Goal: Task Accomplishment & Management: Use online tool/utility

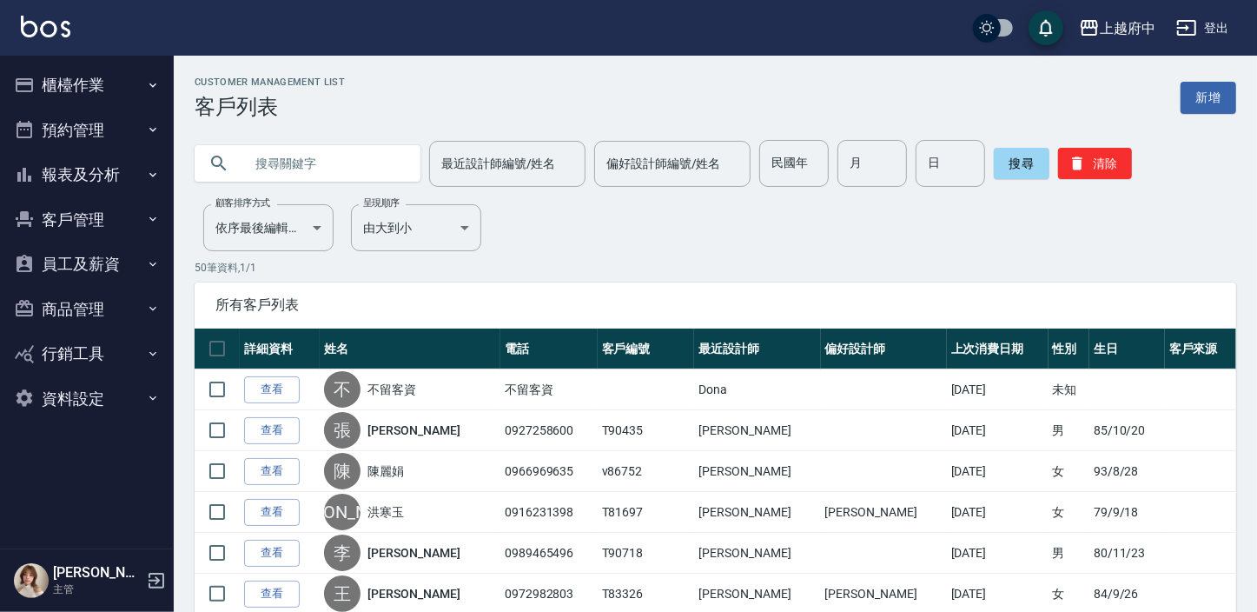
click at [102, 199] on button "客戶管理" at bounding box center [87, 219] width 160 height 45
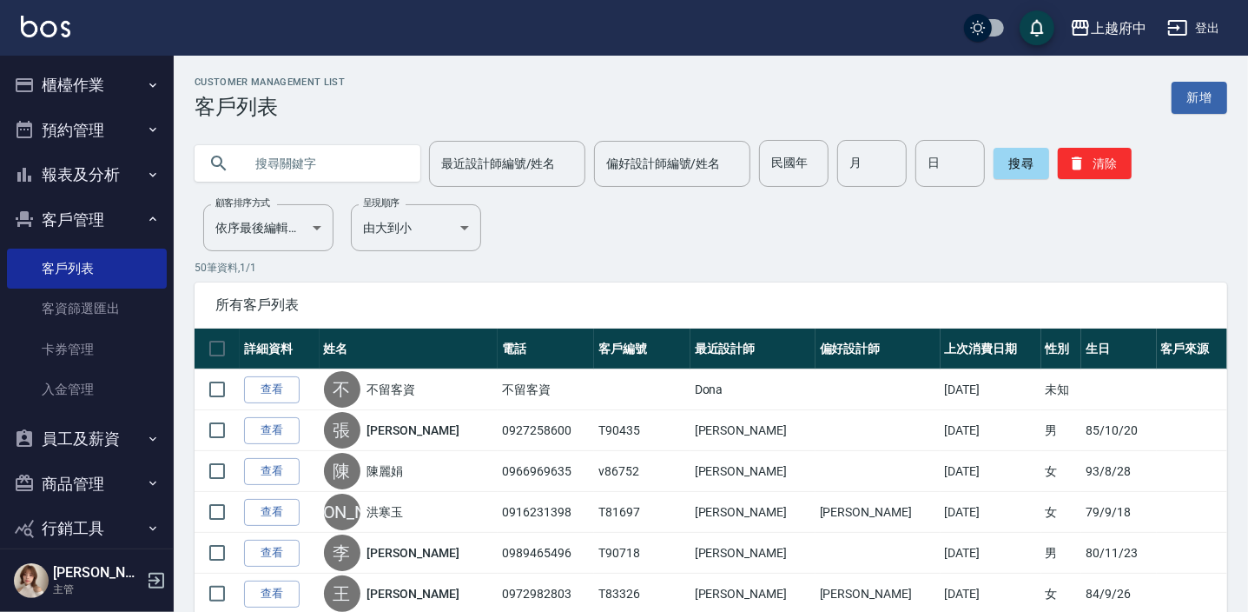
drag, startPoint x: 96, startPoint y: 265, endPoint x: 324, endPoint y: 149, distance: 255.3
click at [97, 265] on link "客戶列表" at bounding box center [87, 268] width 160 height 40
click at [397, 175] on input "text" at bounding box center [324, 163] width 163 height 47
type input "0958976262"
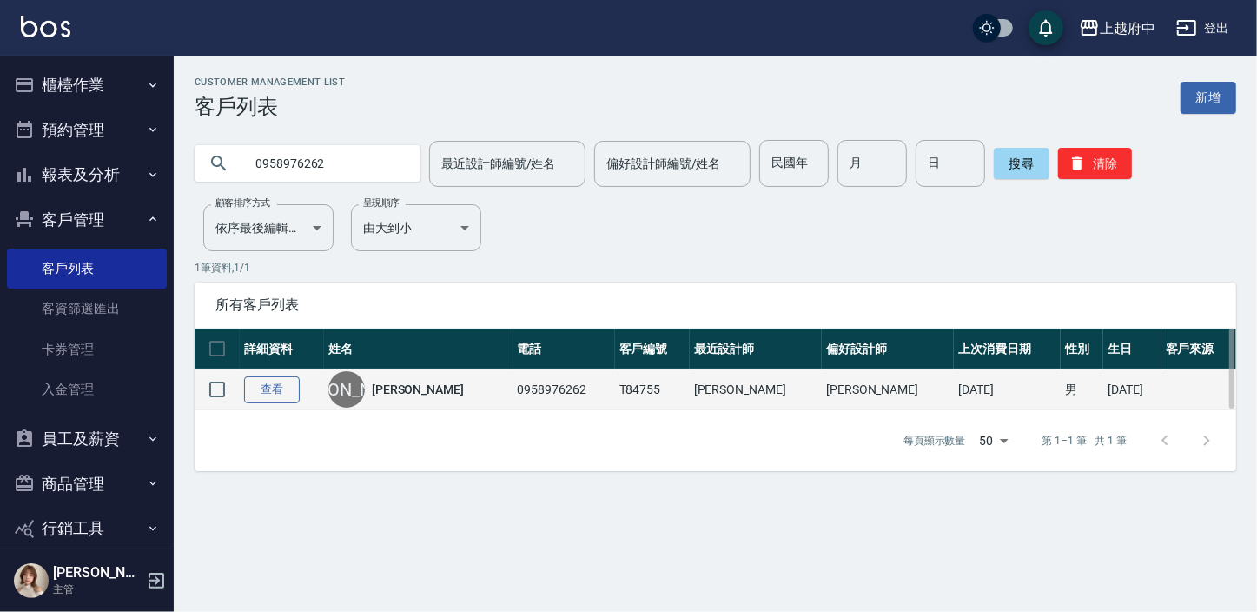
click at [285, 395] on link "查看" at bounding box center [272, 389] width 56 height 27
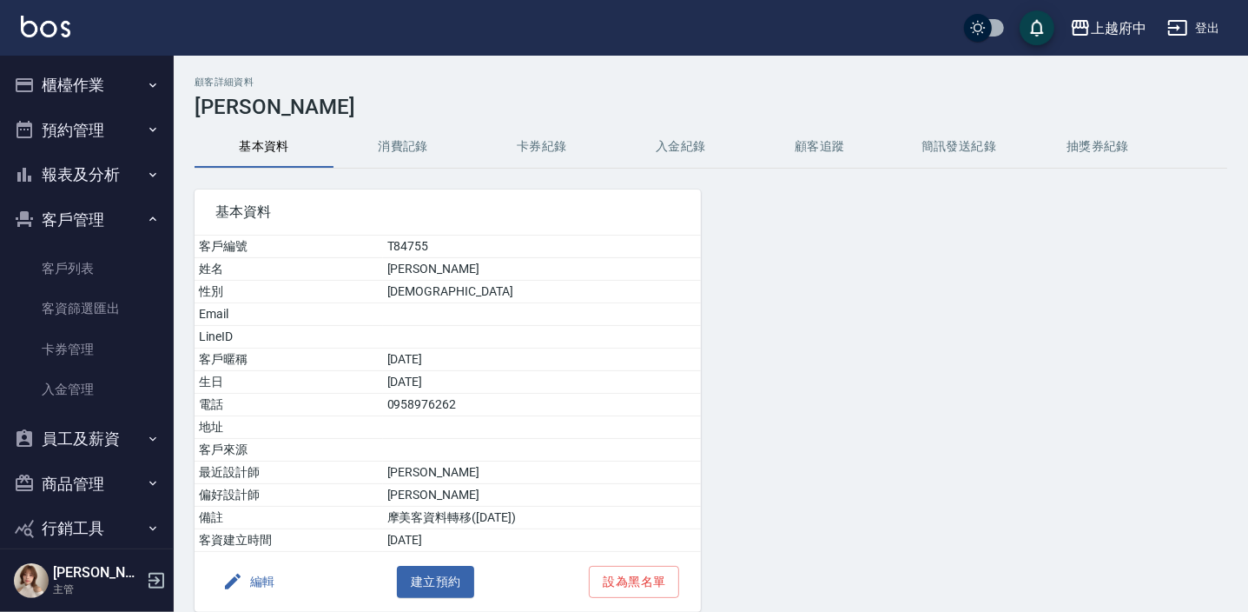
click at [393, 142] on button "消費記錄" at bounding box center [403, 147] width 139 height 42
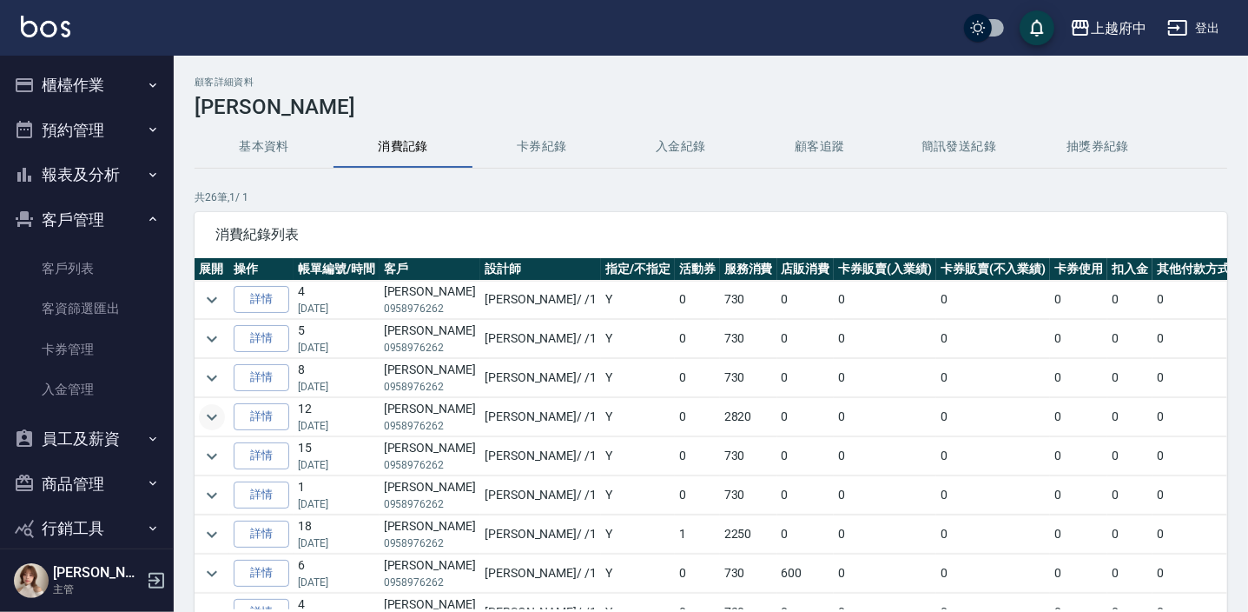
click at [211, 416] on icon "expand row" at bounding box center [212, 417] width 21 height 21
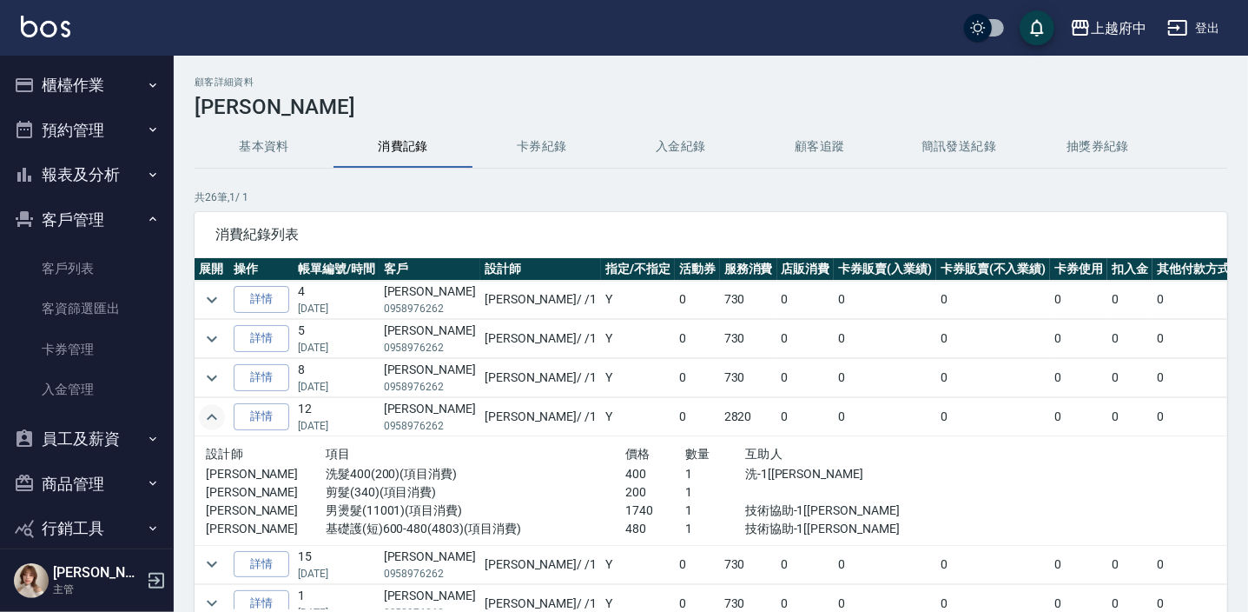
click at [214, 412] on icon "expand row" at bounding box center [212, 417] width 21 height 21
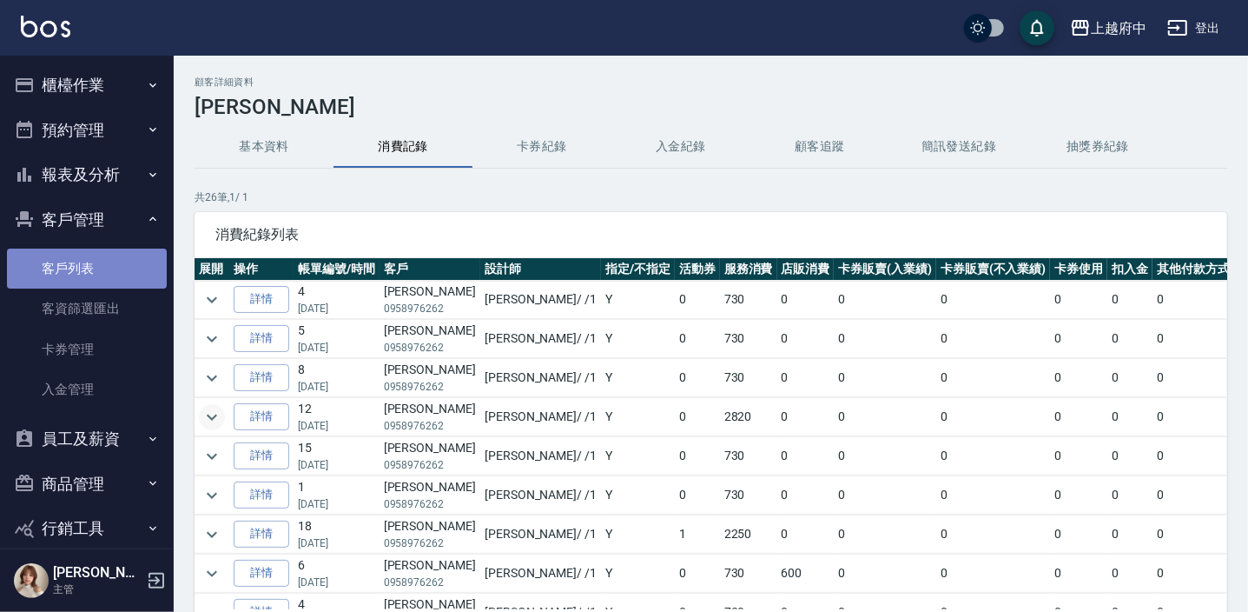
click at [122, 272] on link "客戶列表" at bounding box center [87, 268] width 160 height 40
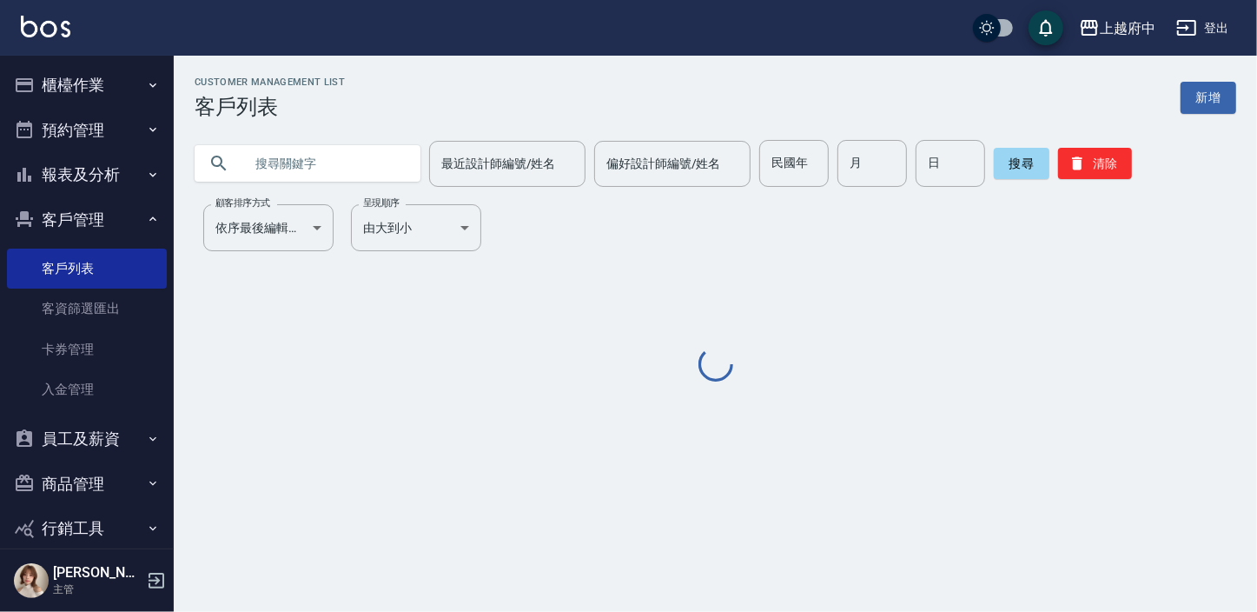
click at [334, 171] on input "text" at bounding box center [324, 163] width 163 height 47
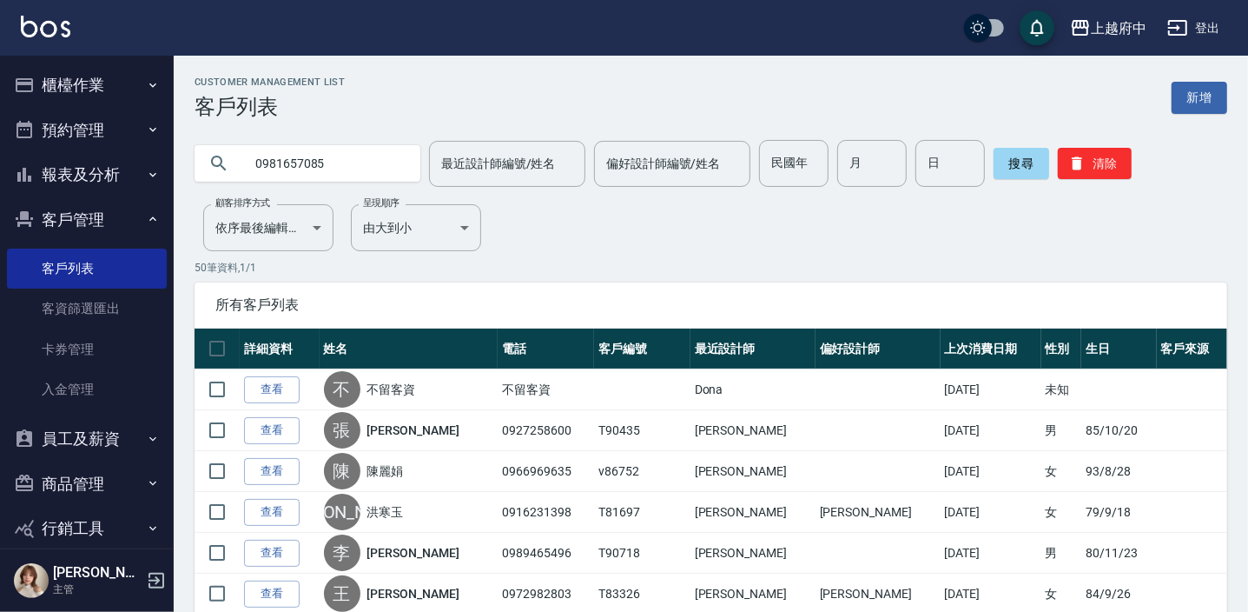
type input "0981657085"
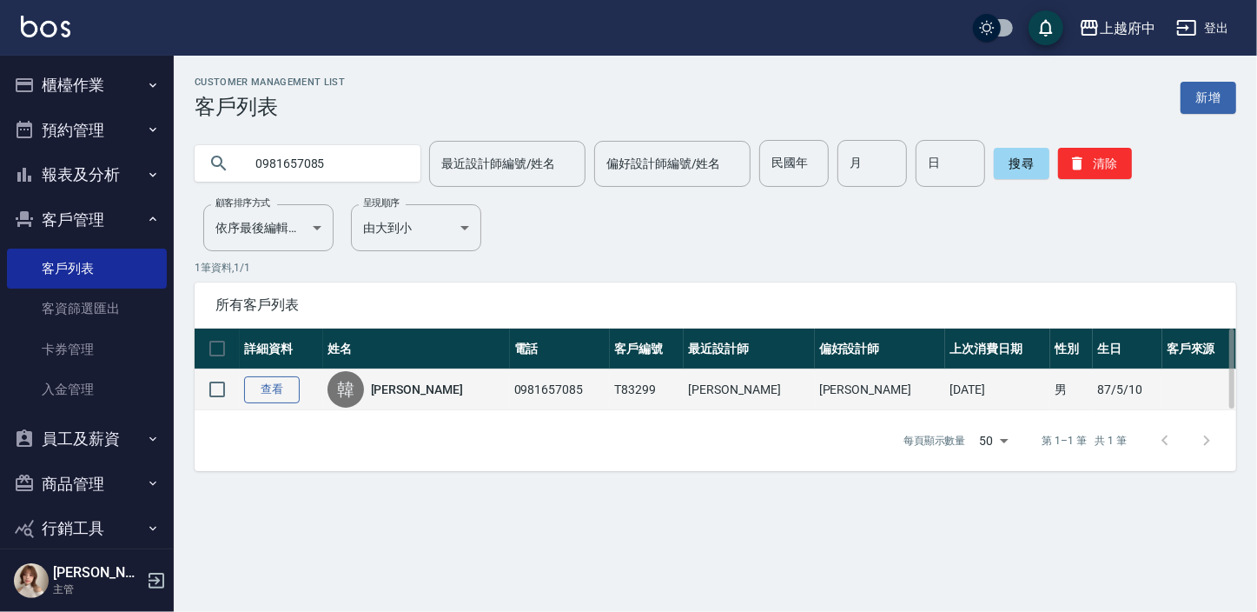
click at [278, 387] on link "查看" at bounding box center [272, 389] width 56 height 27
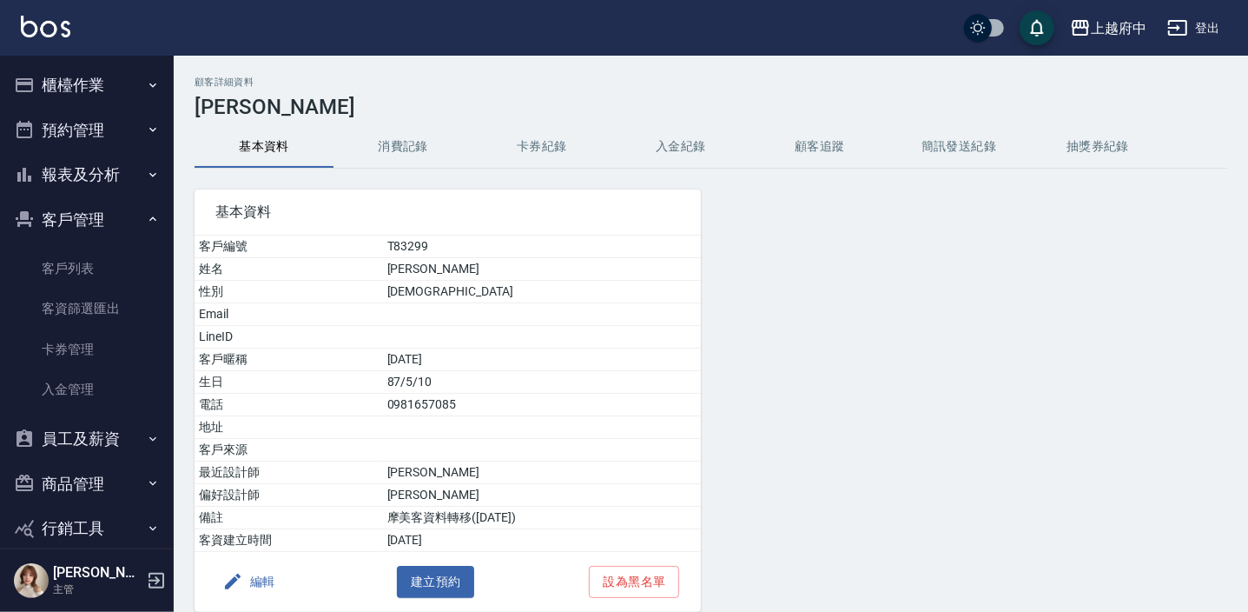
click at [690, 237] on td "T83299" at bounding box center [542, 246] width 318 height 23
click at [385, 145] on button "消費記錄" at bounding box center [403, 147] width 139 height 42
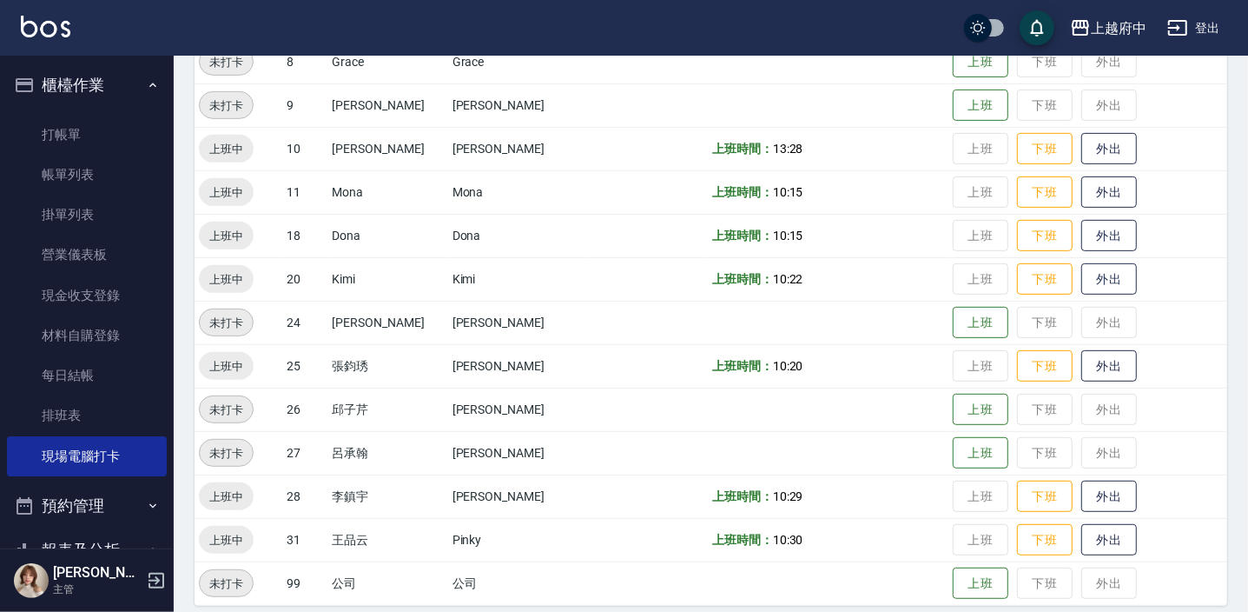
scroll to position [515, 0]
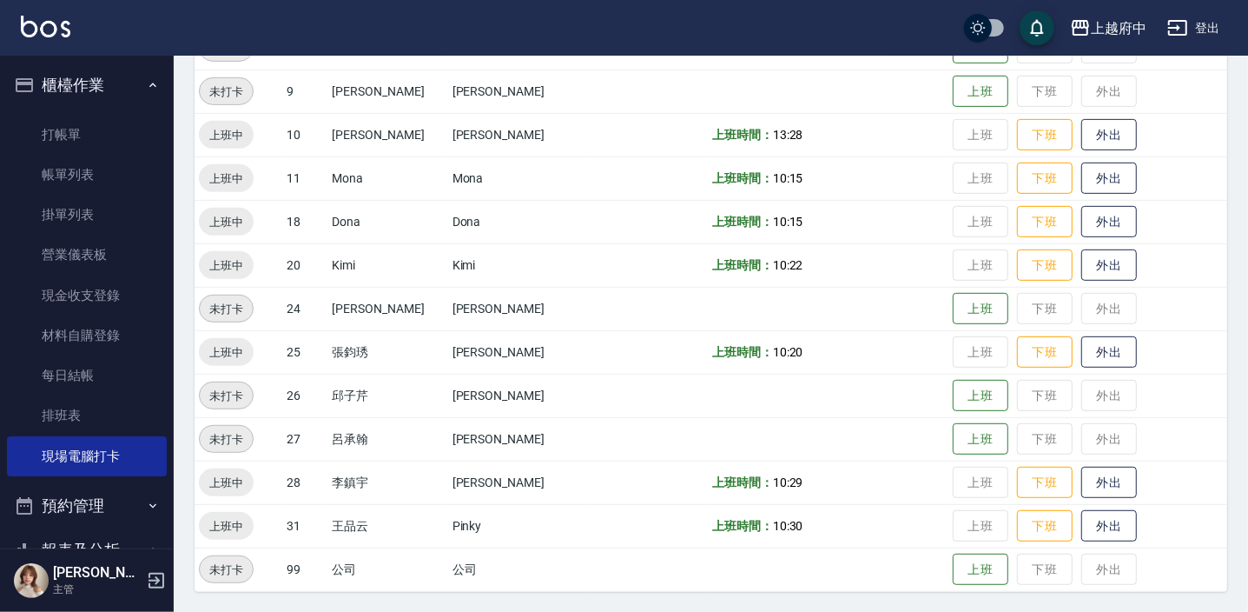
click at [1139, 274] on td "上班 下班 外出" at bounding box center [1088, 264] width 279 height 43
click at [1142, 255] on td "上班 下班 外出" at bounding box center [1088, 264] width 279 height 43
click at [1017, 345] on button "下班" at bounding box center [1045, 352] width 56 height 30
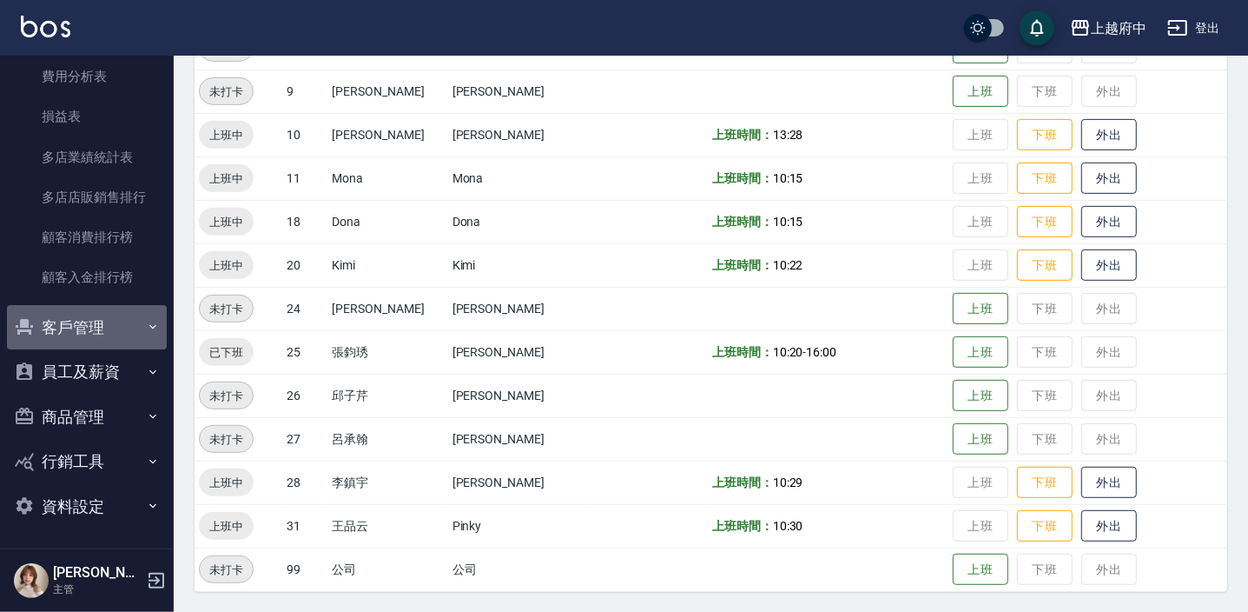
click at [99, 329] on button "客戶管理" at bounding box center [87, 327] width 160 height 45
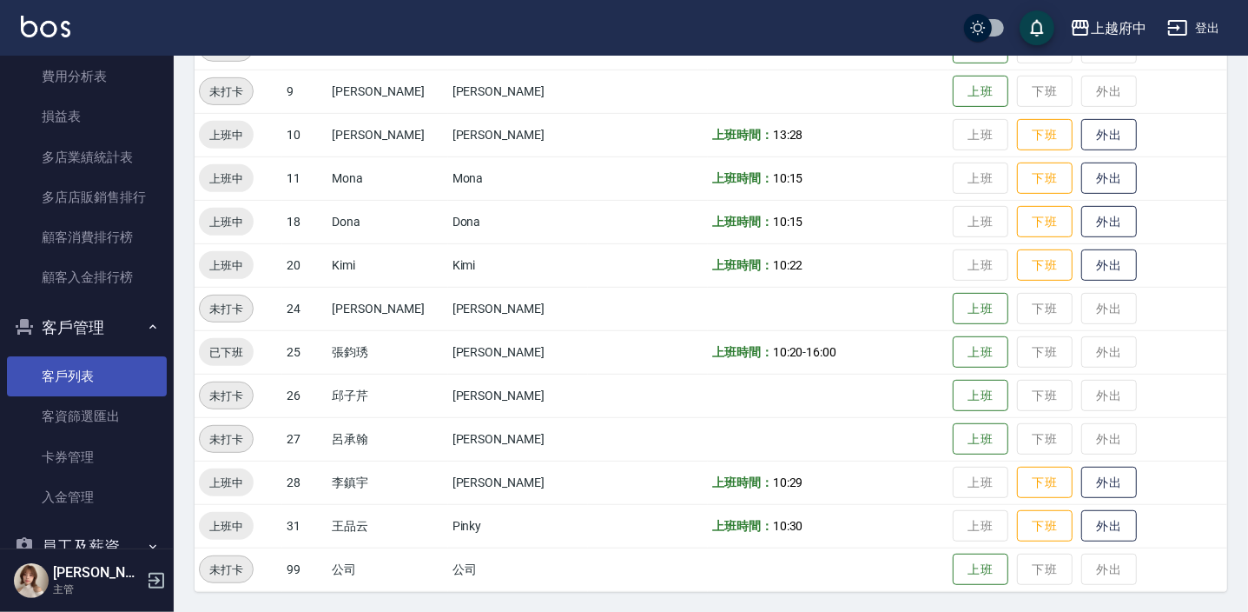
click at [106, 371] on link "客戶列表" at bounding box center [87, 376] width 160 height 40
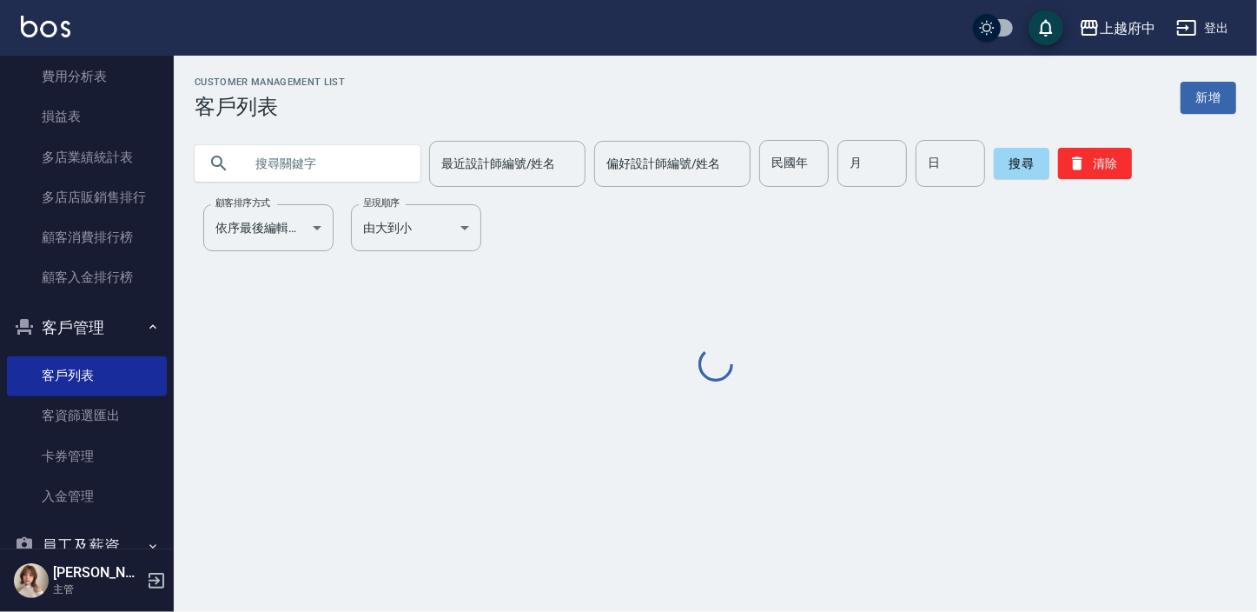
click at [290, 152] on input "text" at bounding box center [324, 163] width 163 height 47
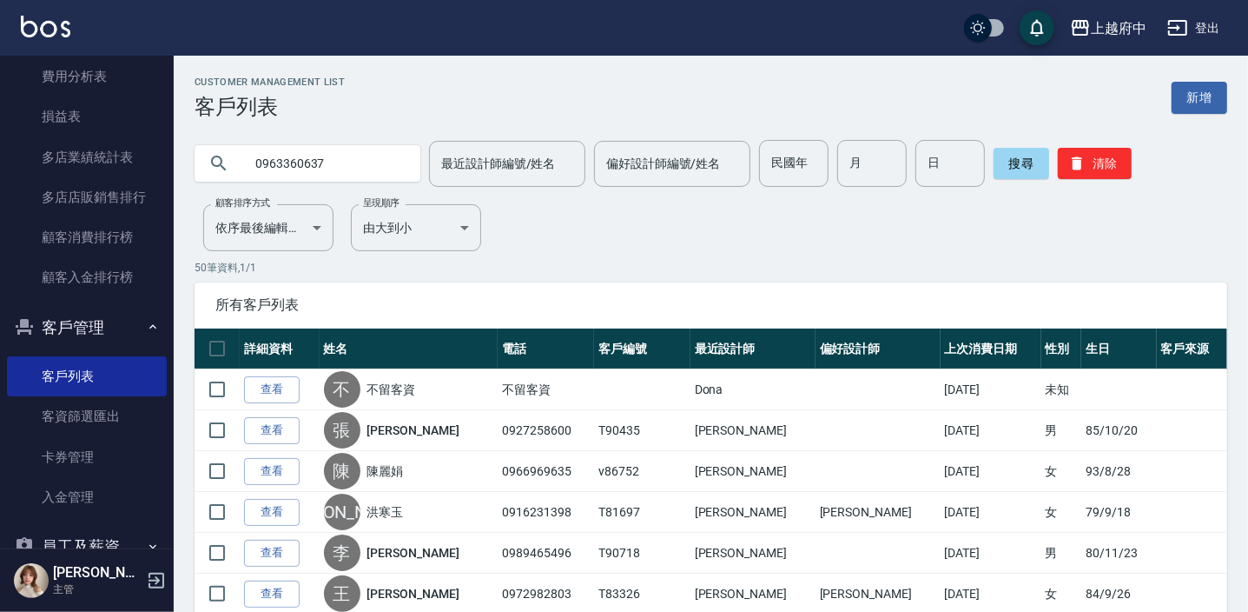
type input "0963360637"
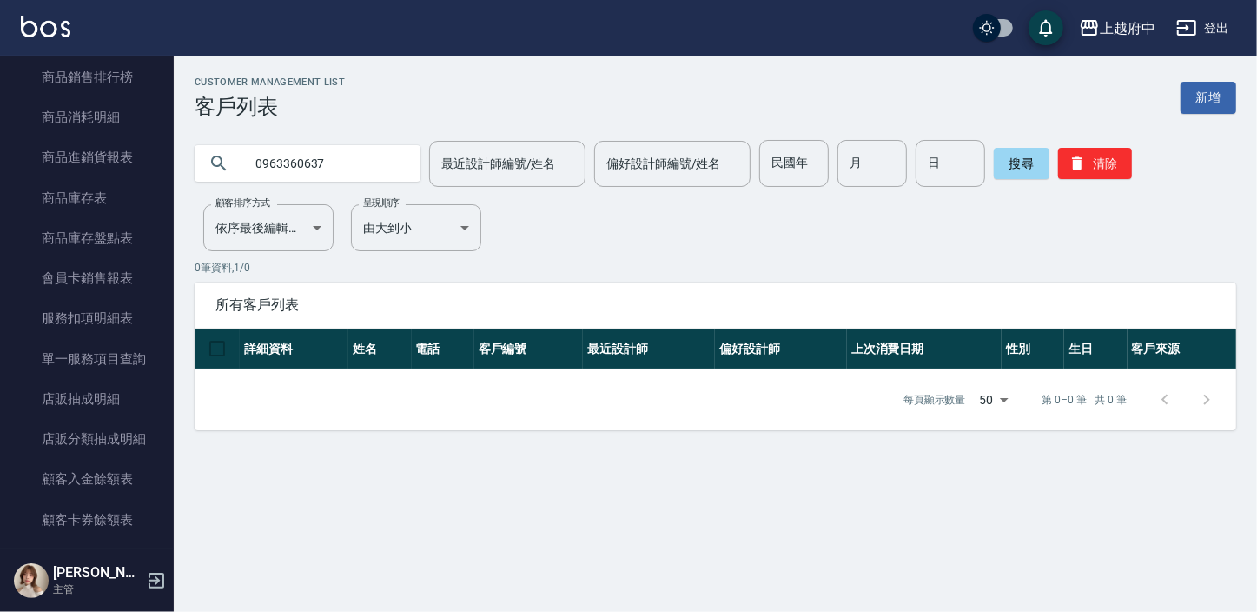
scroll to position [1315, 0]
